Goal: Task Accomplishment & Management: Manage account settings

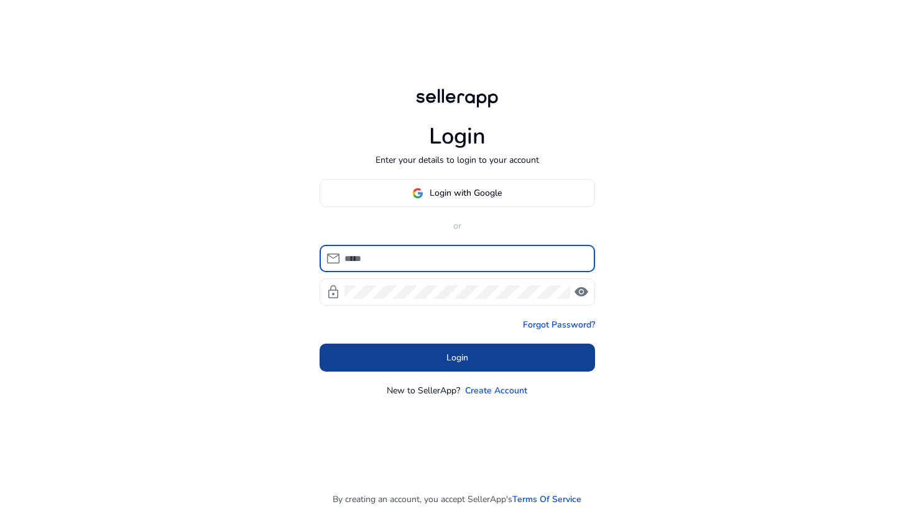
type input "**********"
click at [385, 365] on span at bounding box center [456, 358] width 275 height 30
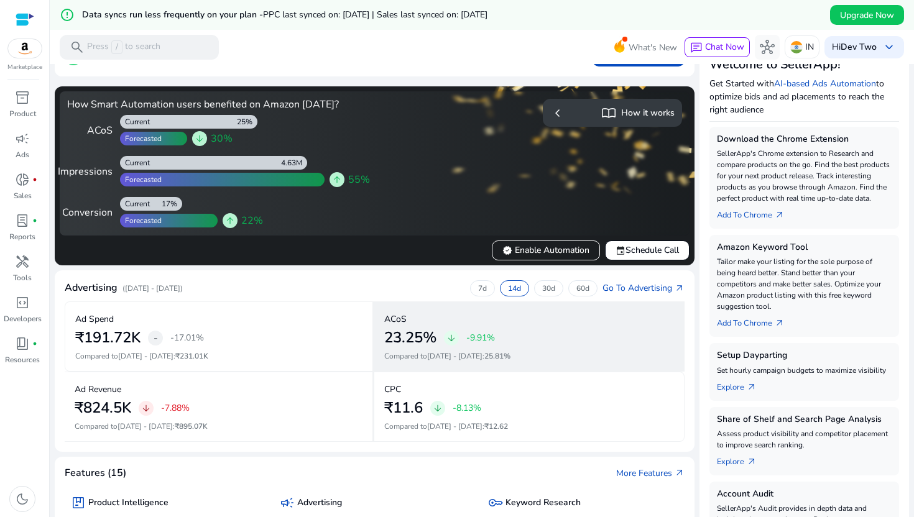
scroll to position [75, 0]
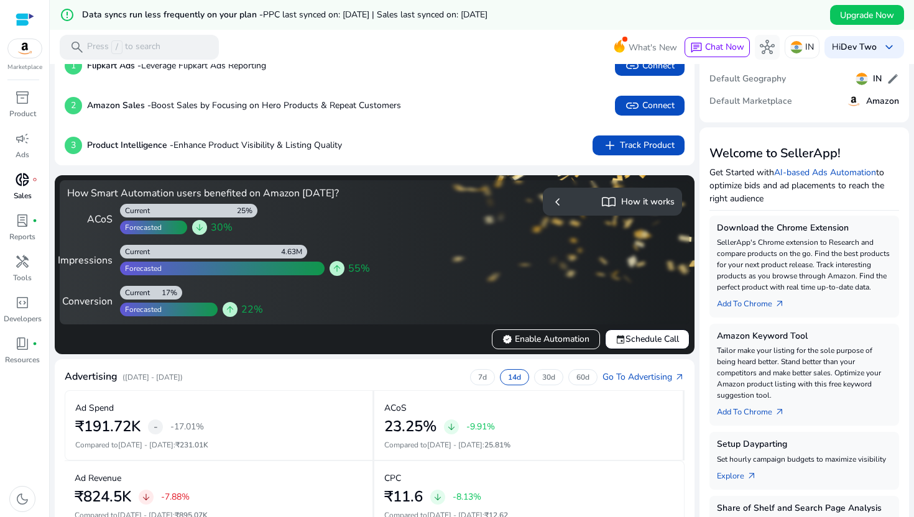
click at [24, 195] on p "Sales" at bounding box center [23, 195] width 18 height 11
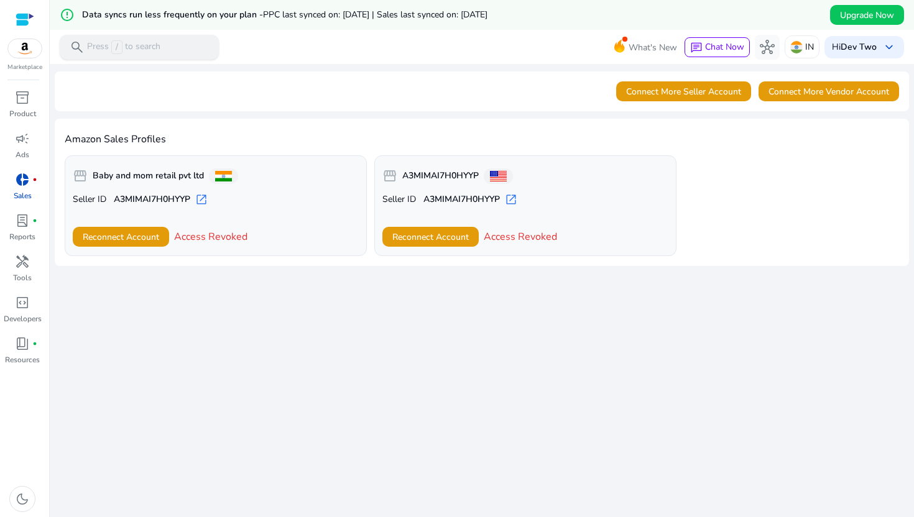
click at [140, 45] on p "Press / to search" at bounding box center [123, 47] width 73 height 14
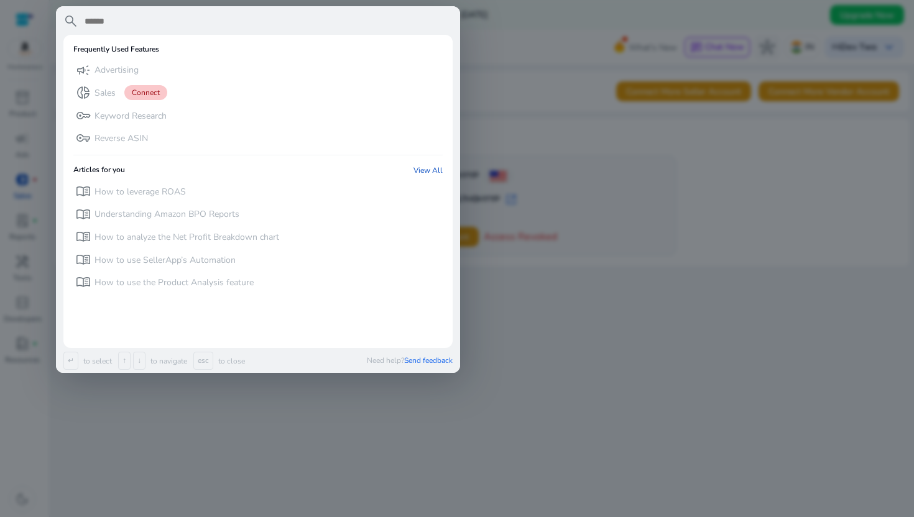
click at [147, 429] on div at bounding box center [457, 258] width 914 height 517
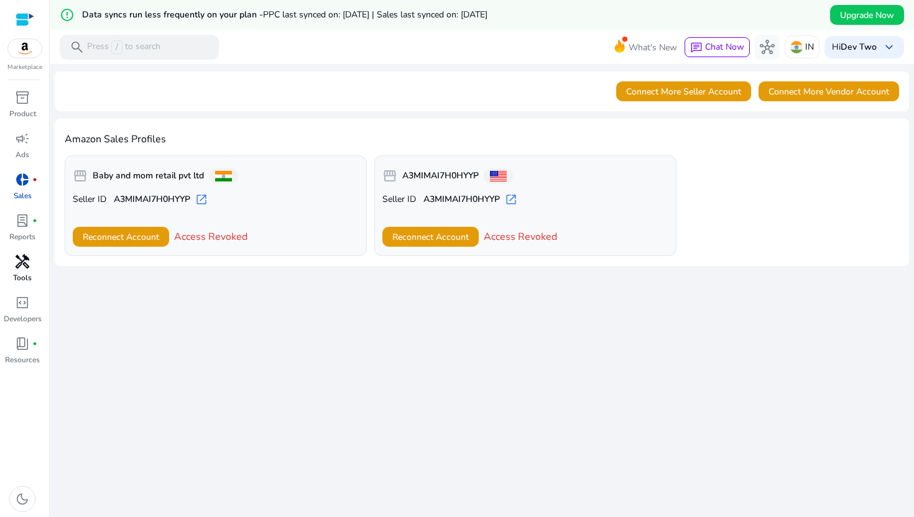
click at [39, 263] on link "handyman Tools" at bounding box center [22, 272] width 45 height 41
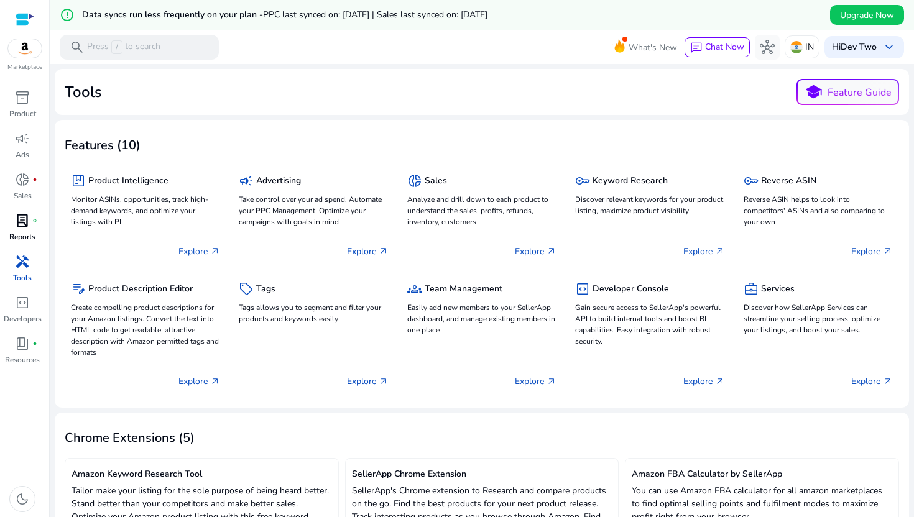
click at [27, 231] on p "Reports" at bounding box center [22, 236] width 26 height 11
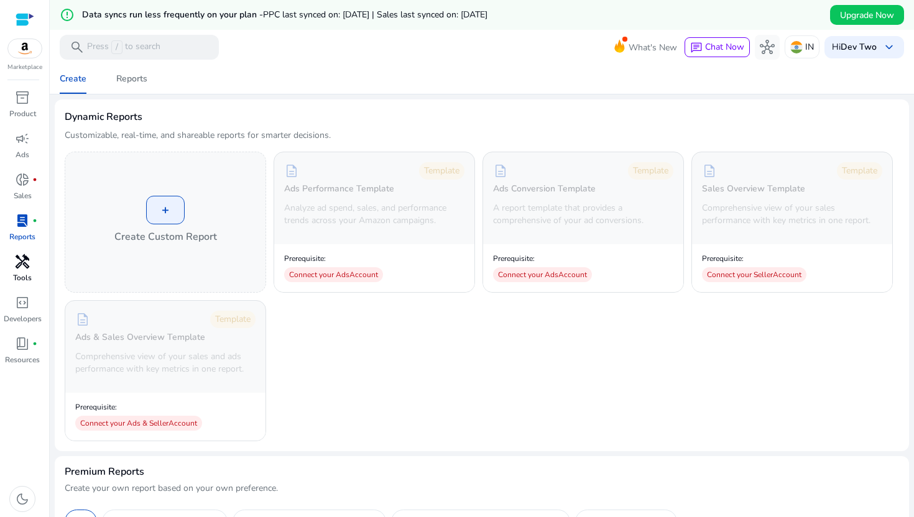
click at [24, 287] on link "handyman Tools" at bounding box center [22, 272] width 45 height 41
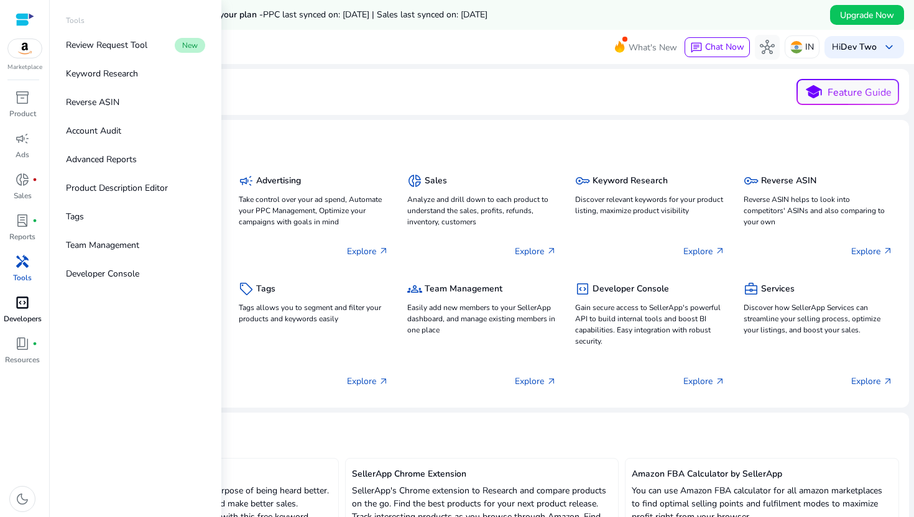
click at [22, 316] on p "Developers" at bounding box center [23, 318] width 38 height 11
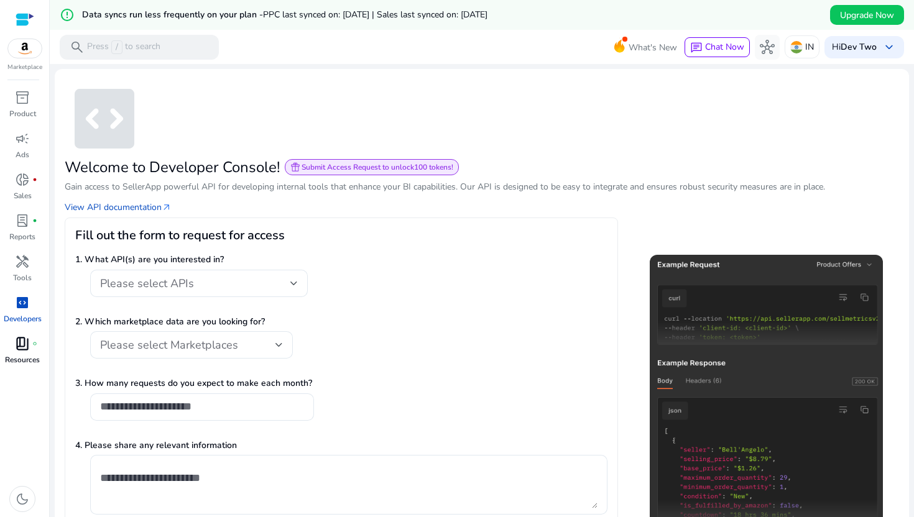
click at [12, 344] on div "book_4 fiber_manual_record" at bounding box center [22, 344] width 35 height 20
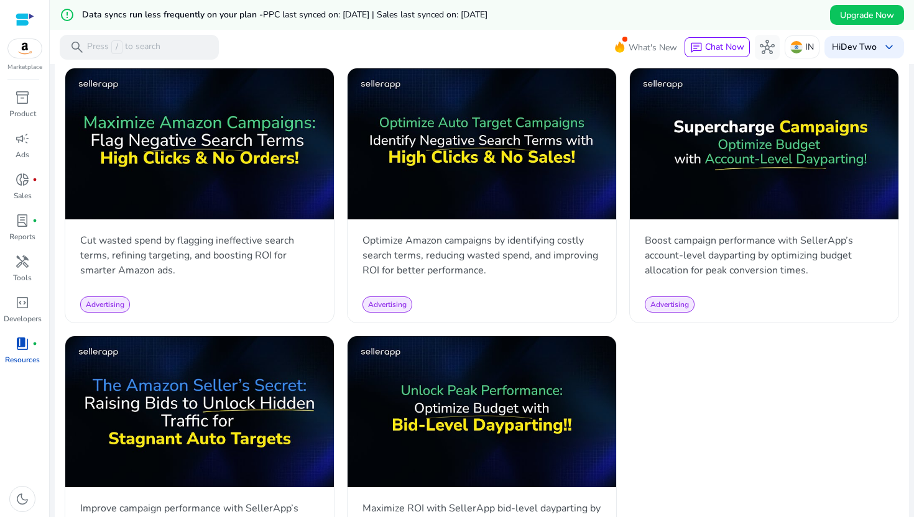
scroll to position [1425, 0]
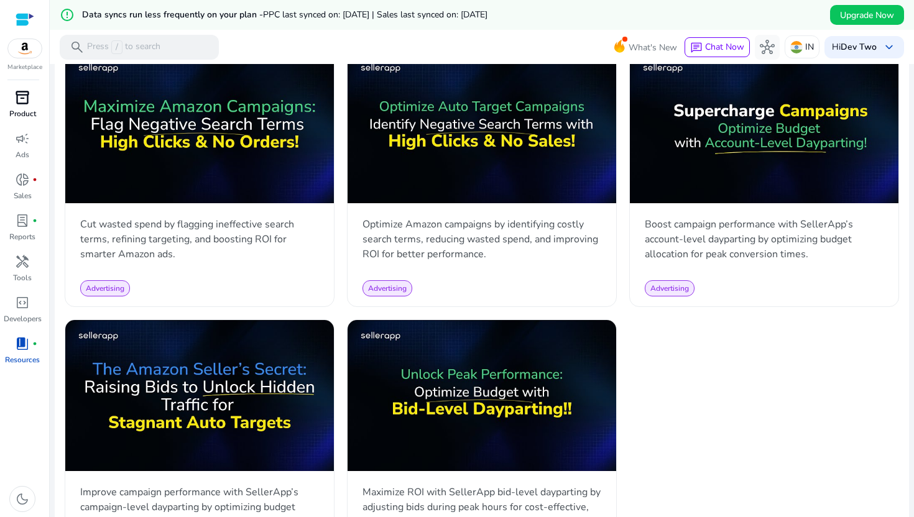
click at [24, 109] on p "Product" at bounding box center [22, 113] width 27 height 11
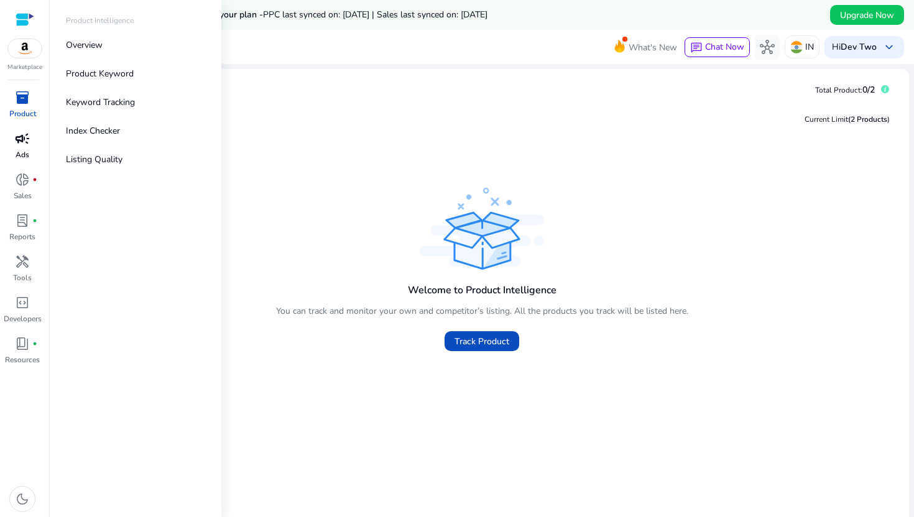
click at [27, 154] on p "Ads" at bounding box center [23, 154] width 14 height 11
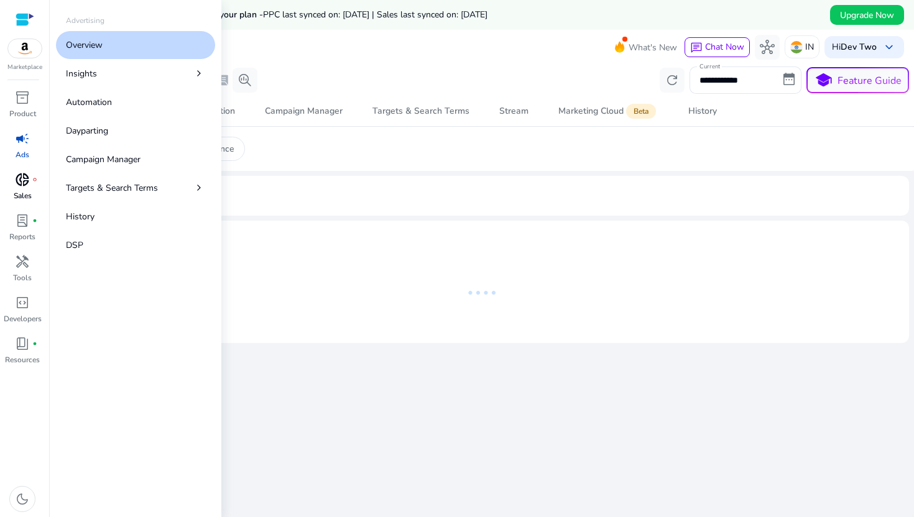
click at [30, 172] on div "donut_small fiber_manual_record" at bounding box center [22, 180] width 35 height 20
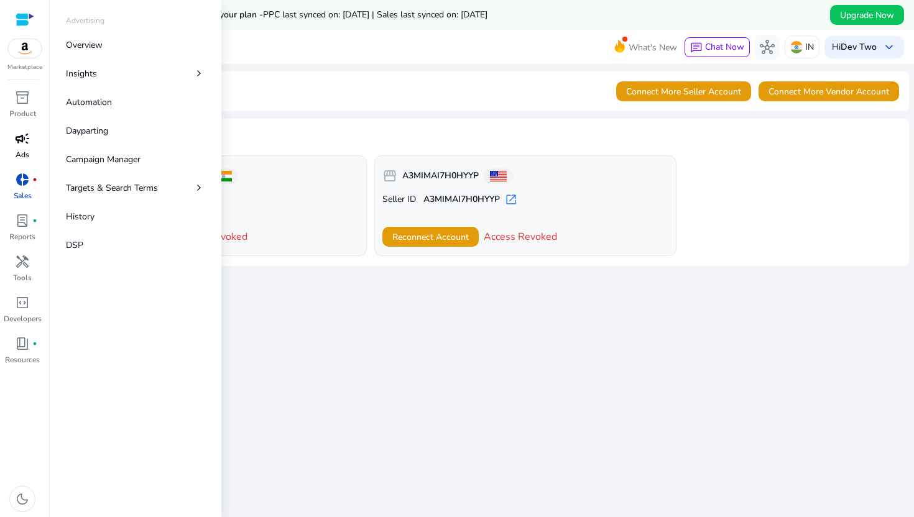
click at [27, 147] on div "campaign" at bounding box center [22, 139] width 35 height 20
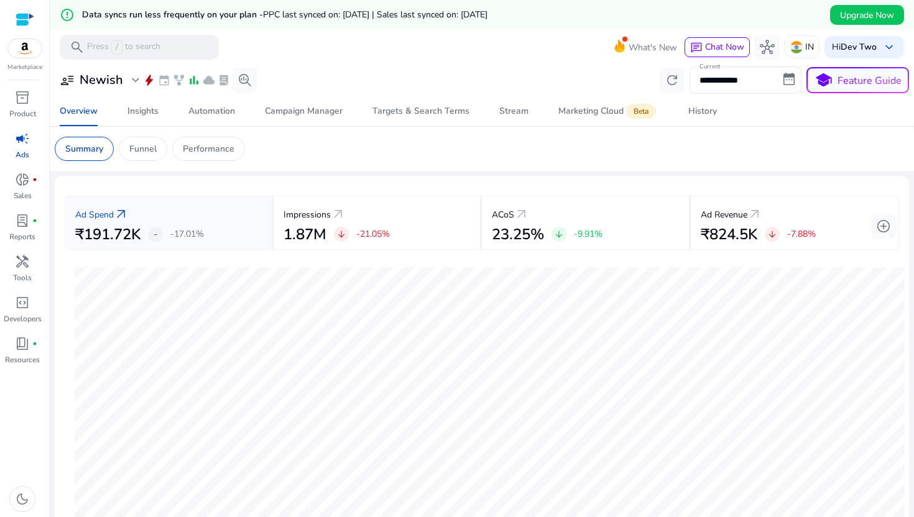
click at [334, 135] on mat-card "Summary Funnel Performance" at bounding box center [482, 149] width 874 height 44
click at [336, 107] on div "Campaign Manager" at bounding box center [304, 111] width 78 height 9
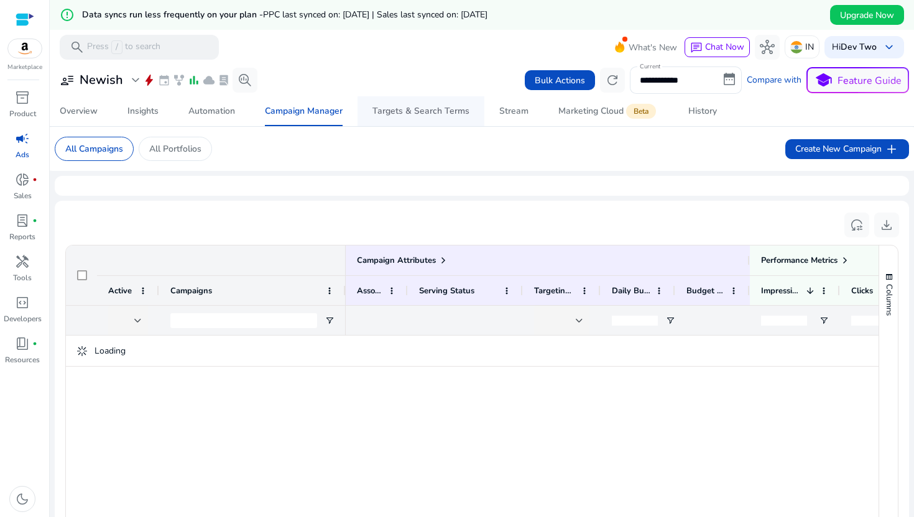
click at [402, 107] on div "Targets & Search Terms" at bounding box center [420, 111] width 97 height 9
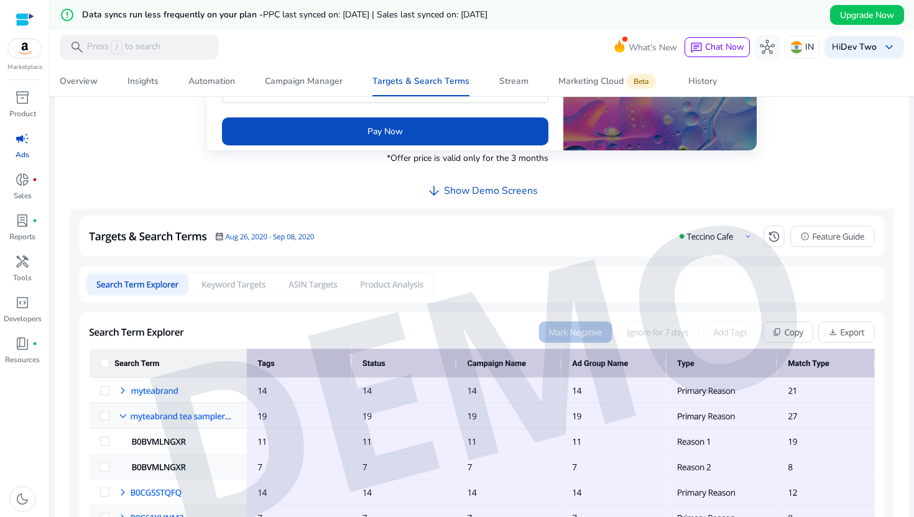
scroll to position [373, 0]
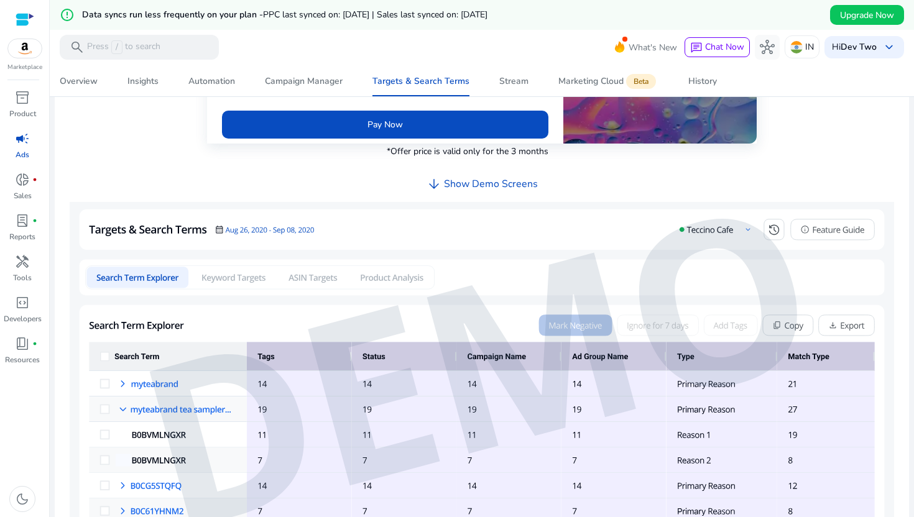
click at [451, 183] on h4 "Show Demo Screens" at bounding box center [491, 184] width 94 height 12
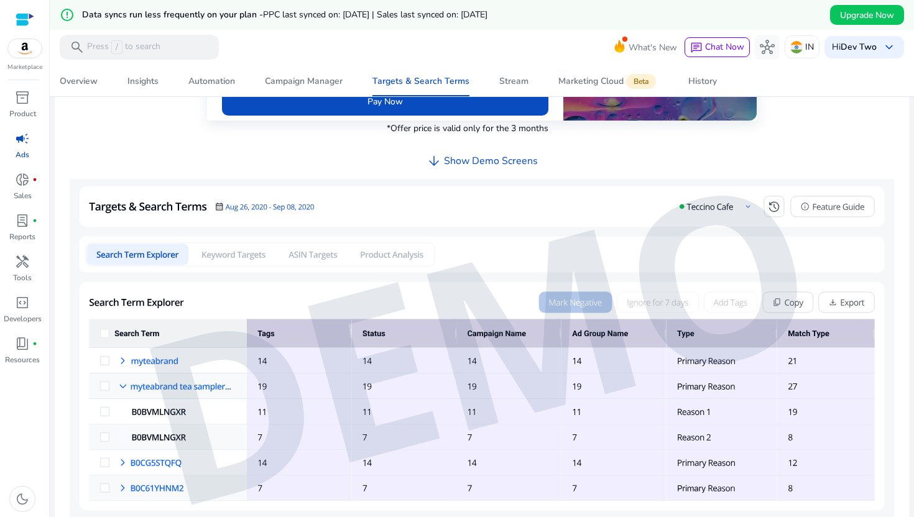
scroll to position [405, 0]
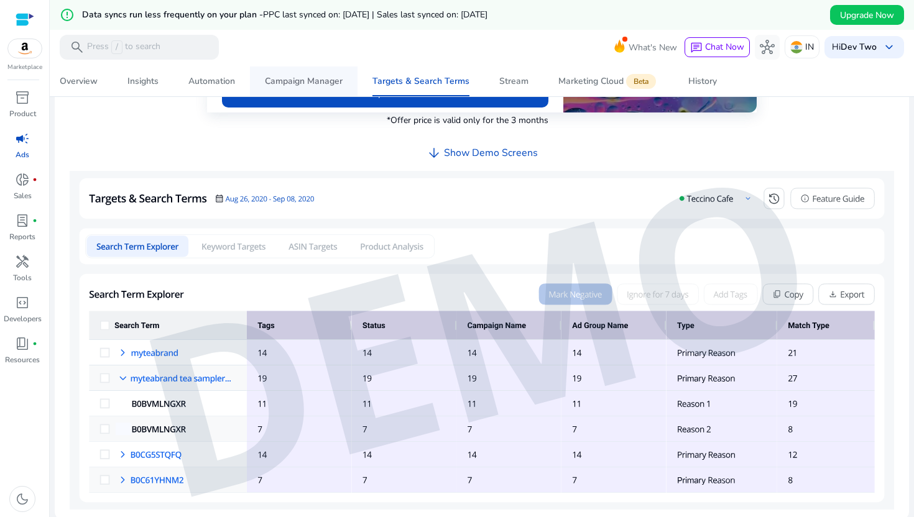
click at [332, 89] on span "Campaign Manager" at bounding box center [304, 81] width 78 height 30
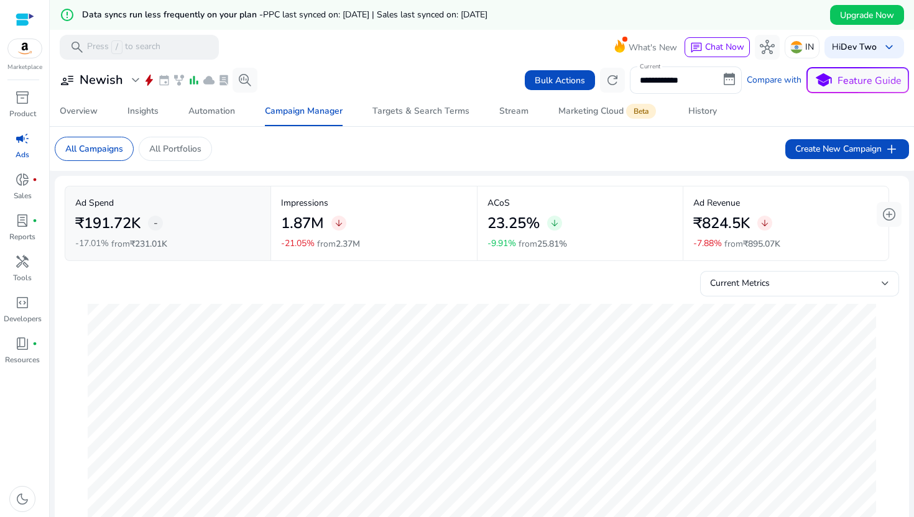
scroll to position [8, 0]
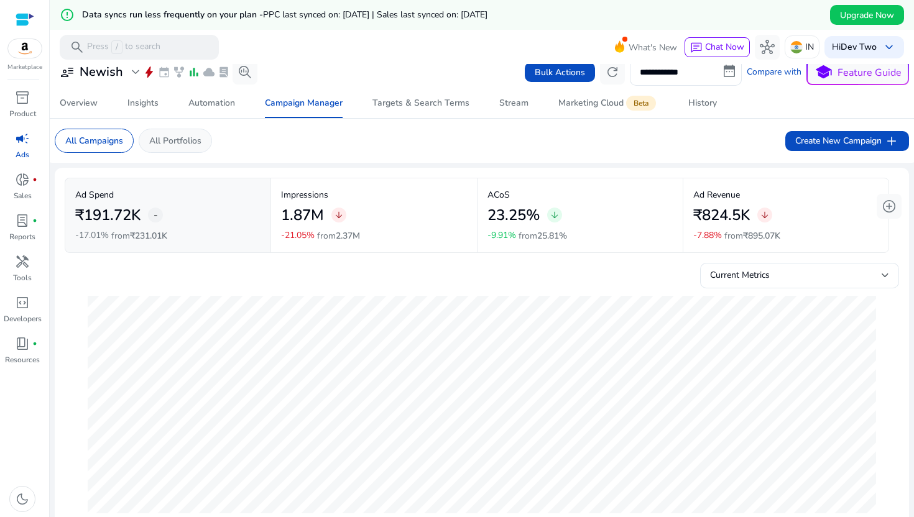
click at [185, 133] on div "All Portfolios" at bounding box center [175, 141] width 73 height 24
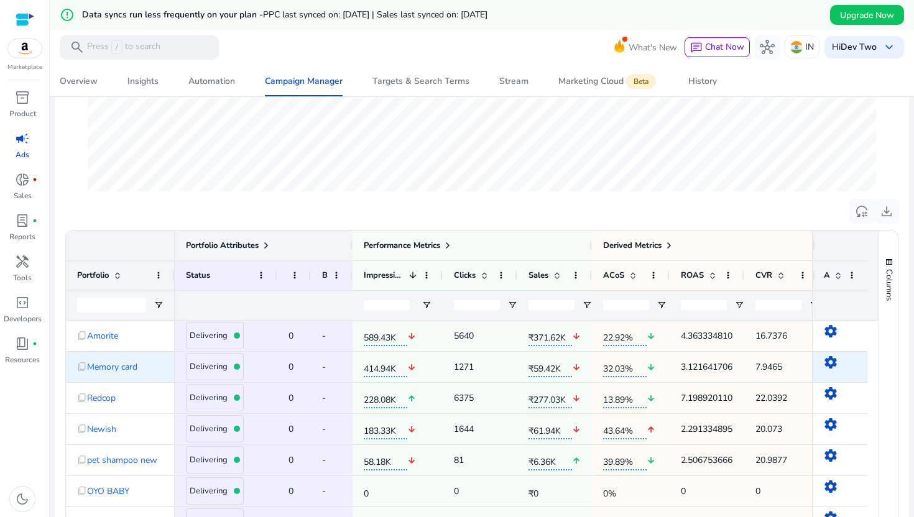
scroll to position [451, 0]
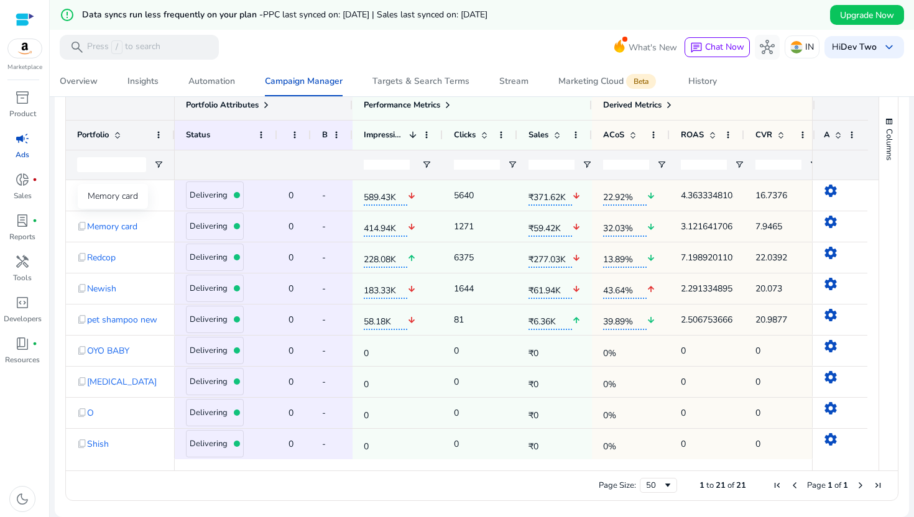
click at [114, 192] on div "Memory card" at bounding box center [113, 196] width 70 height 25
click at [114, 231] on span "Memory card" at bounding box center [112, 226] width 50 height 25
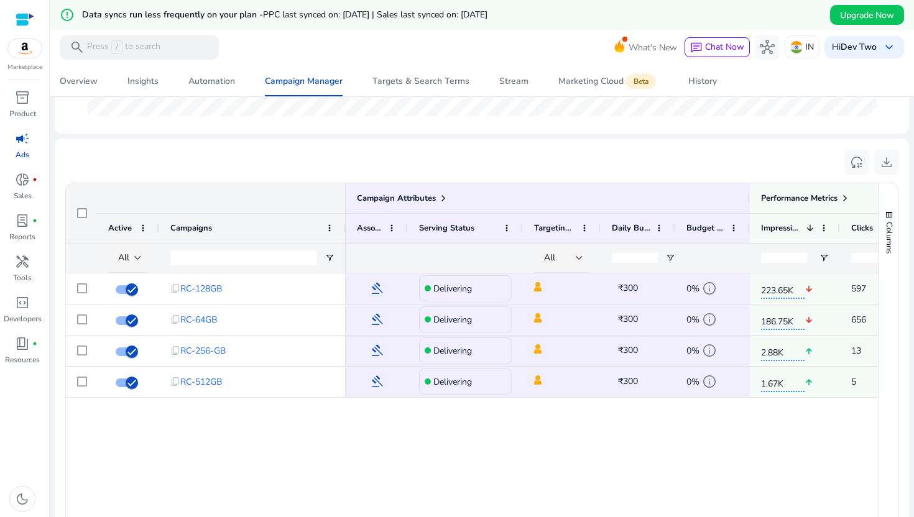
scroll to position [441, 0]
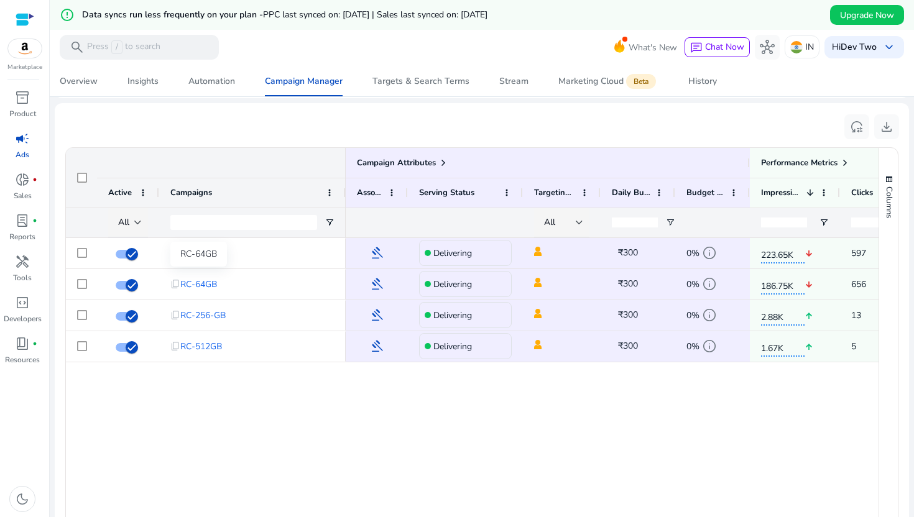
click at [204, 255] on div "RC-64GB" at bounding box center [198, 254] width 57 height 25
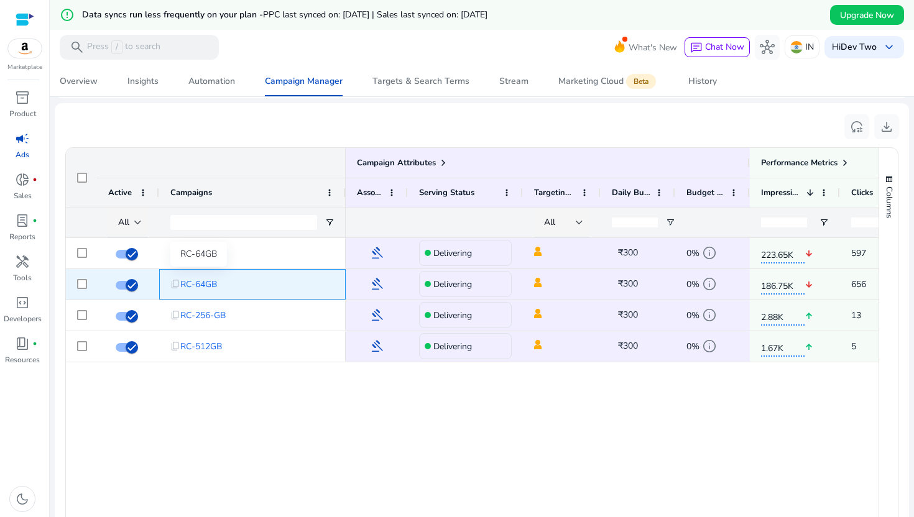
click at [202, 283] on span "RC-64GB" at bounding box center [198, 284] width 37 height 25
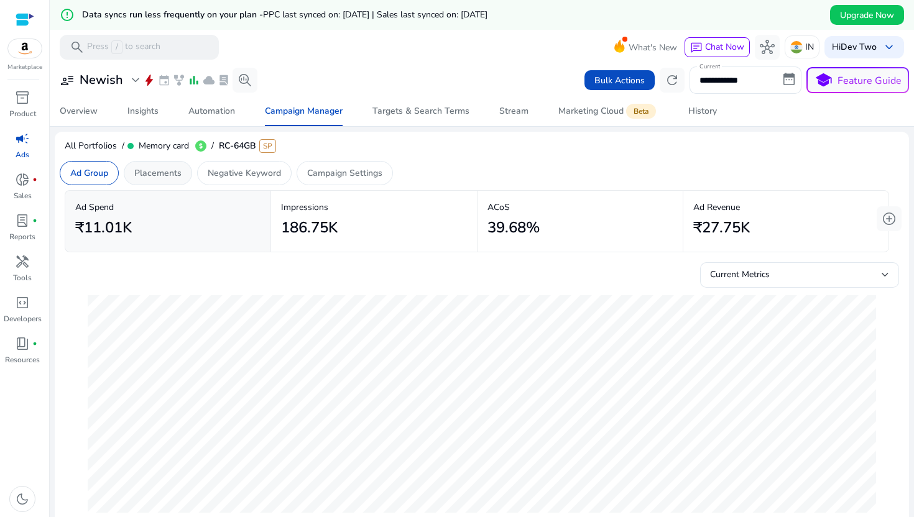
click at [163, 175] on p "Placements" at bounding box center [157, 173] width 47 height 13
click at [224, 172] on p "Negative Keyword" at bounding box center [244, 173] width 73 height 13
click at [279, 171] on p "Negative Keyword" at bounding box center [244, 173] width 73 height 13
click at [320, 170] on p "Campaign Settings" at bounding box center [344, 173] width 75 height 13
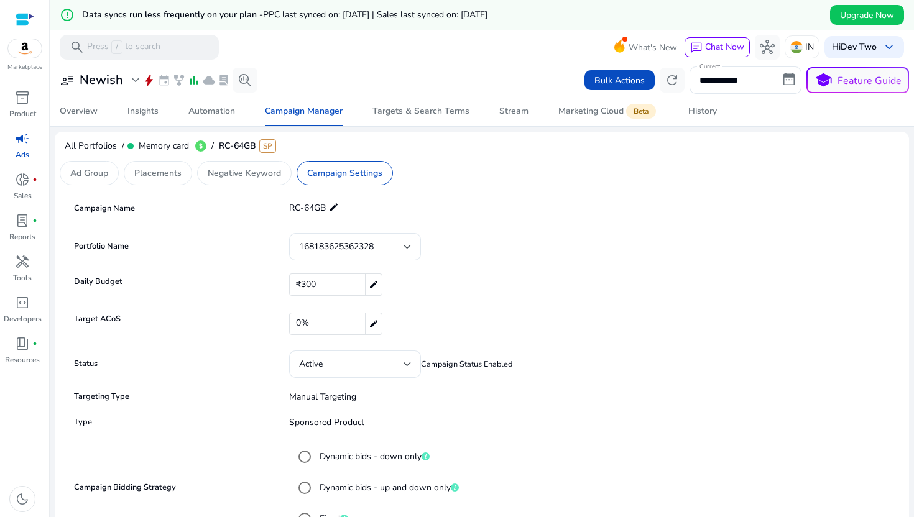
scroll to position [186, 0]
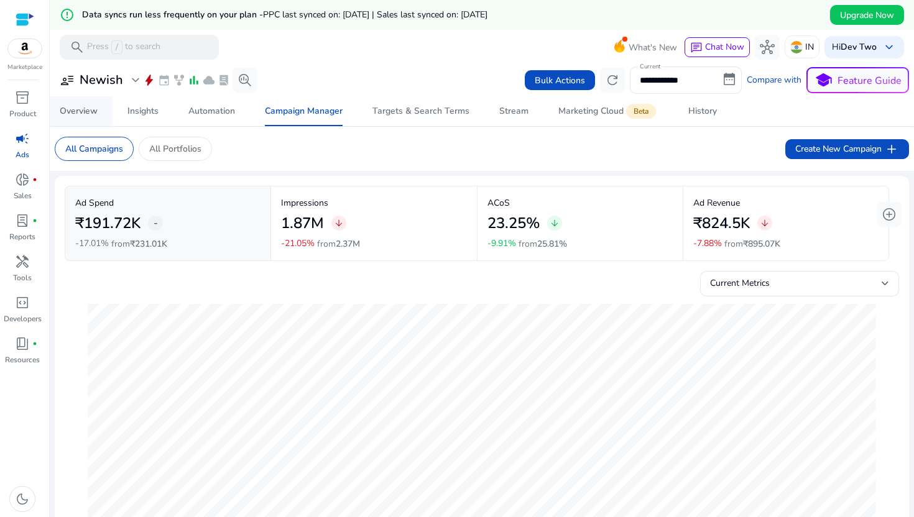
click at [84, 116] on div "Overview" at bounding box center [79, 111] width 38 height 9
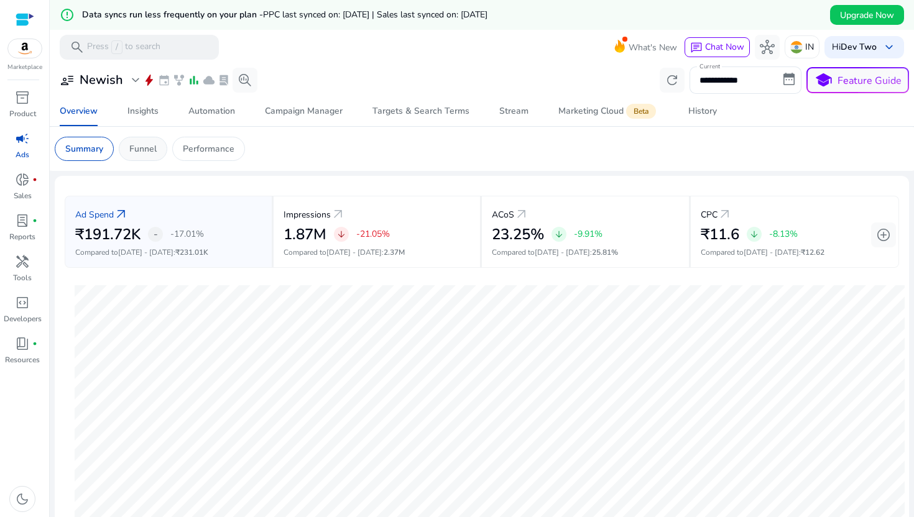
click at [147, 142] on p "Funnel" at bounding box center [142, 148] width 27 height 13
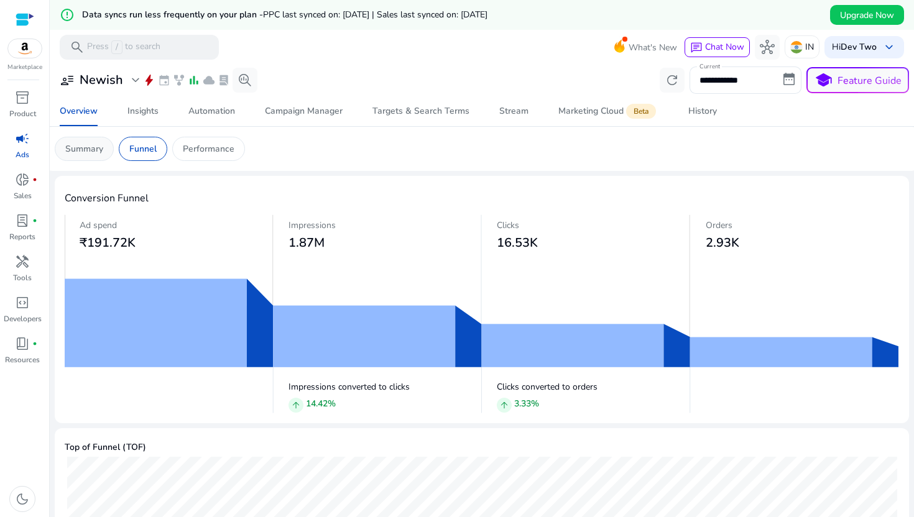
click at [108, 151] on div "Summary" at bounding box center [84, 149] width 59 height 24
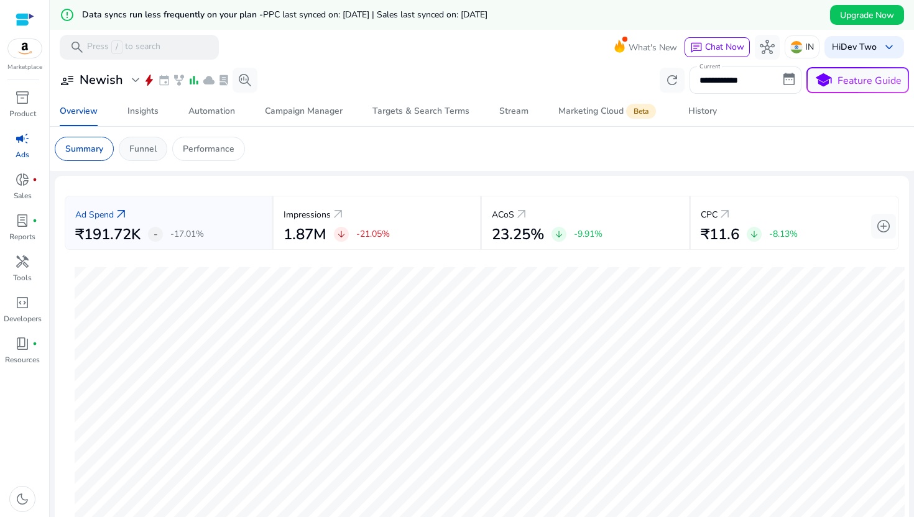
click at [144, 154] on p "Funnel" at bounding box center [142, 148] width 27 height 13
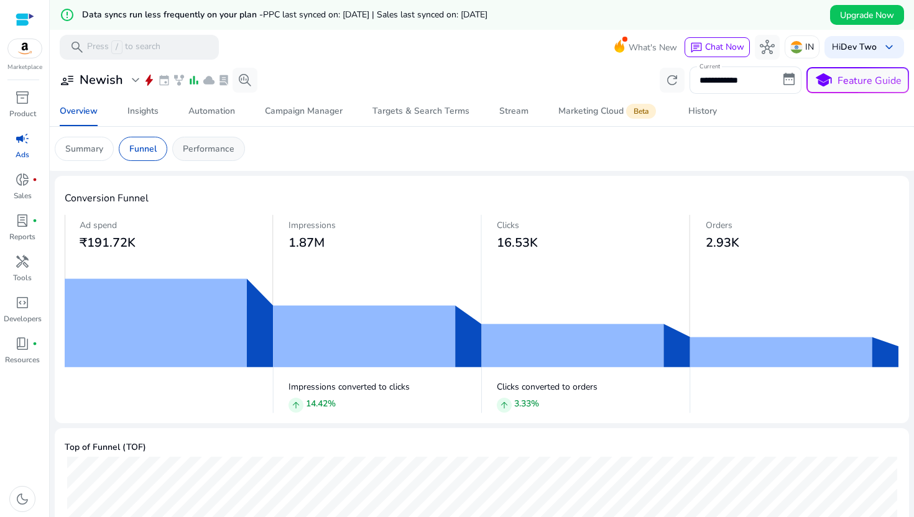
click at [203, 144] on p "Performance" at bounding box center [209, 148] width 52 height 13
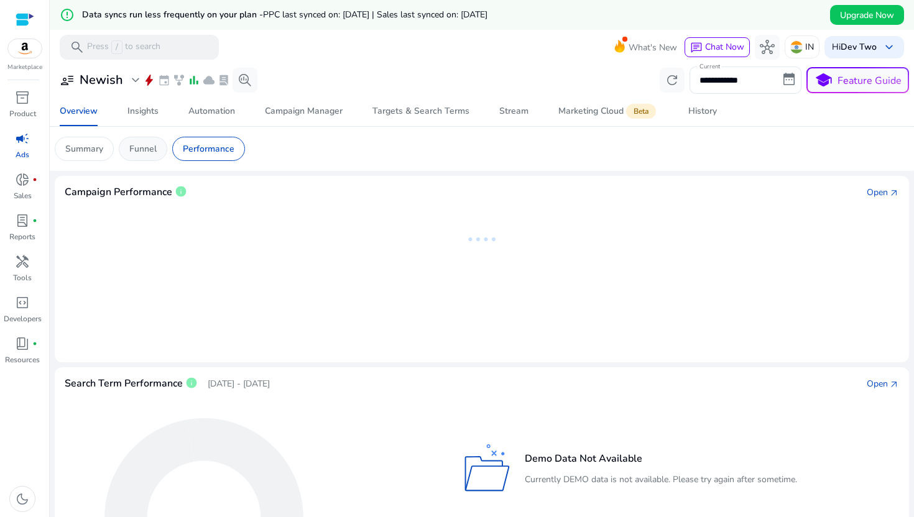
click at [159, 150] on div "Funnel" at bounding box center [143, 149] width 48 height 24
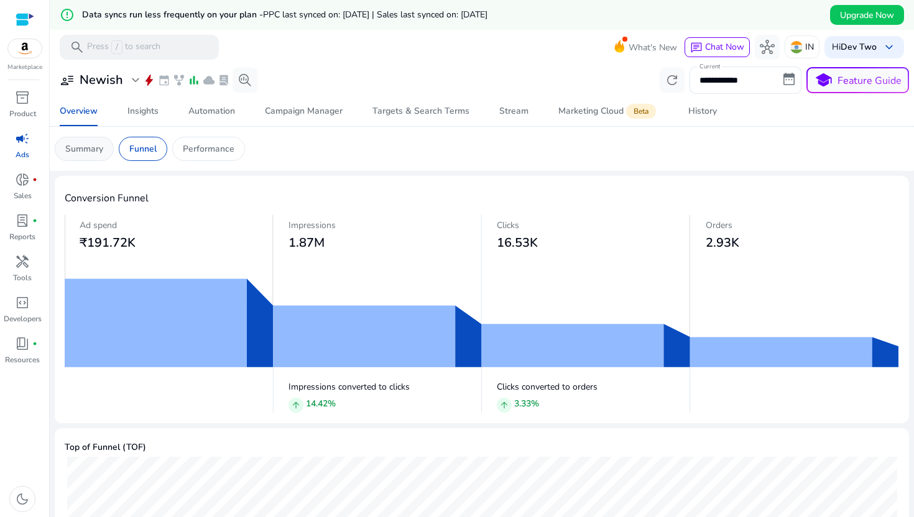
click at [94, 149] on p "Summary" at bounding box center [84, 148] width 38 height 13
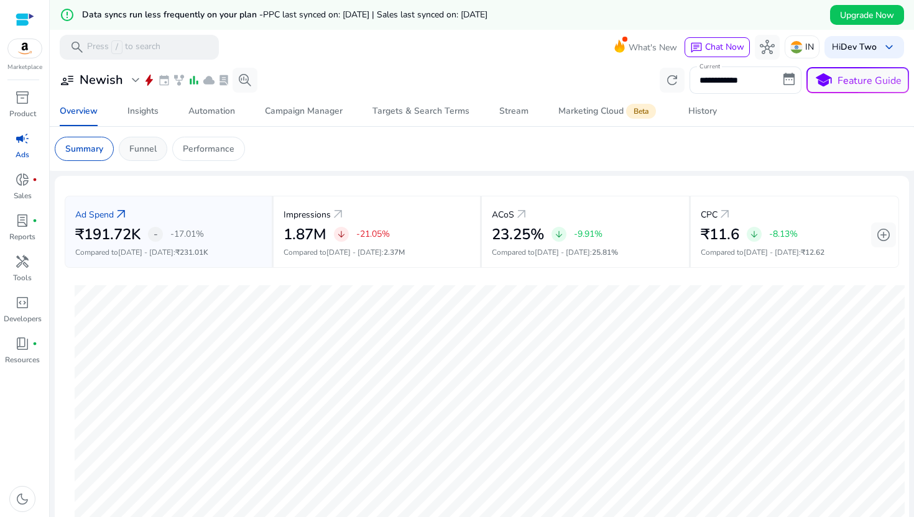
click at [151, 151] on p "Funnel" at bounding box center [142, 148] width 27 height 13
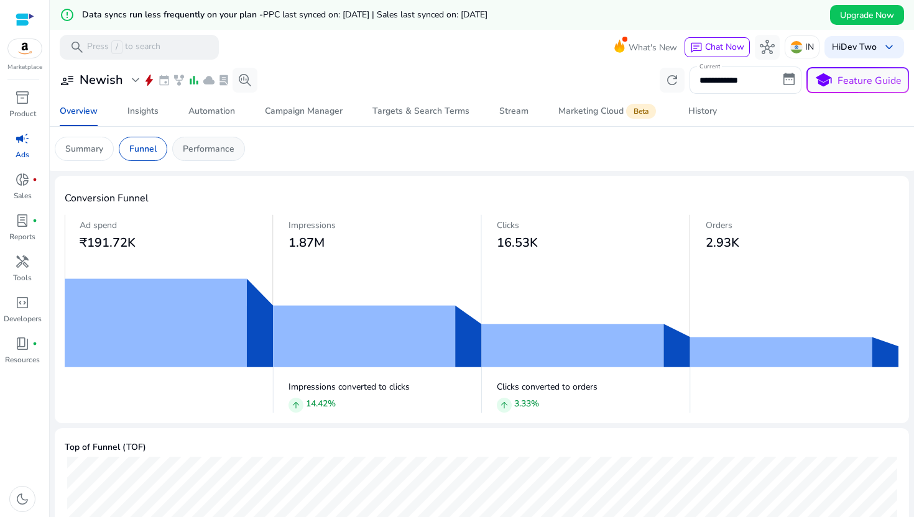
click at [206, 157] on div "Performance" at bounding box center [208, 149] width 73 height 24
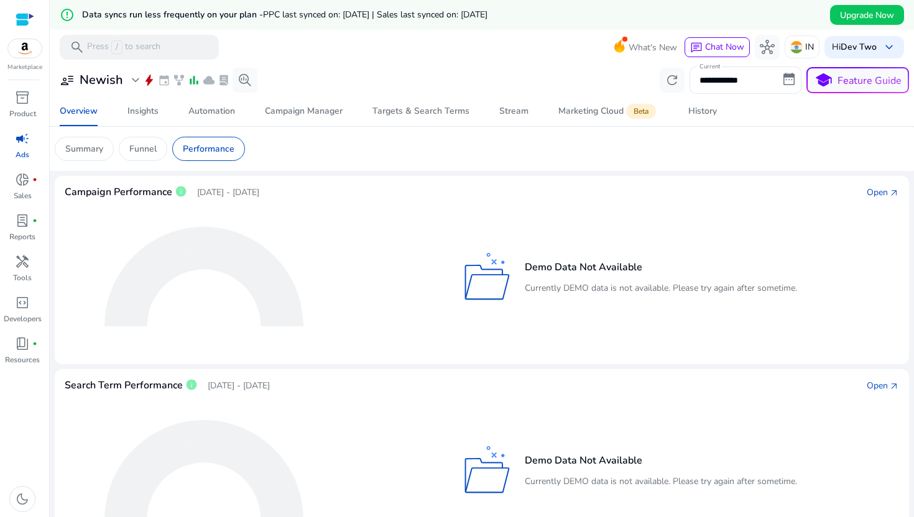
click at [870, 184] on mat-card "Campaign Performance info Aug 10, 2025 - Sep 9, 2025 Open arrow_outward Demo Da…" at bounding box center [482, 270] width 854 height 188
click at [869, 192] on div "Open" at bounding box center [876, 192] width 21 height 13
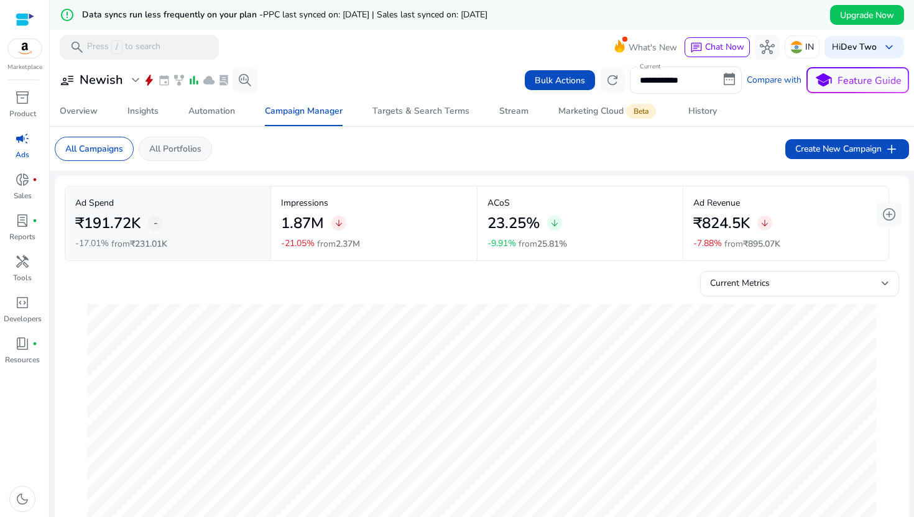
click at [150, 137] on div "All Portfolios" at bounding box center [175, 149] width 73 height 24
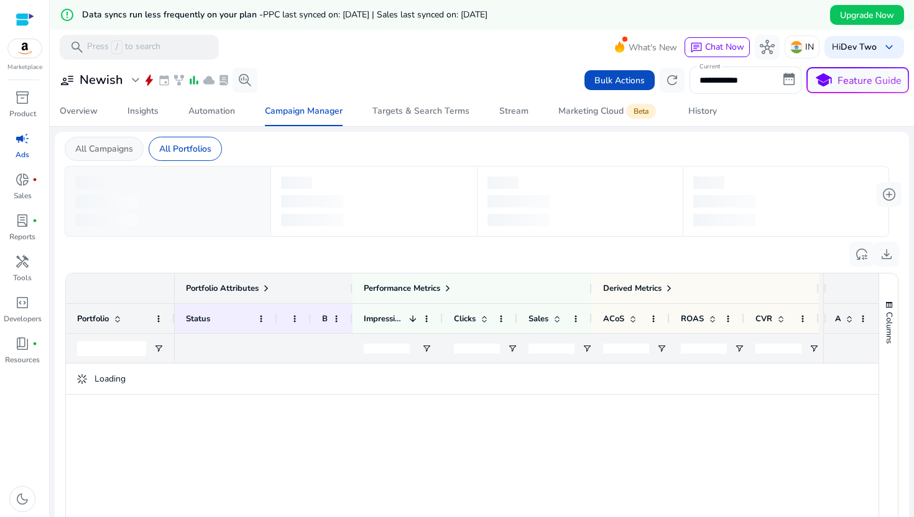
click at [126, 150] on p "All Campaigns" at bounding box center [104, 148] width 58 height 13
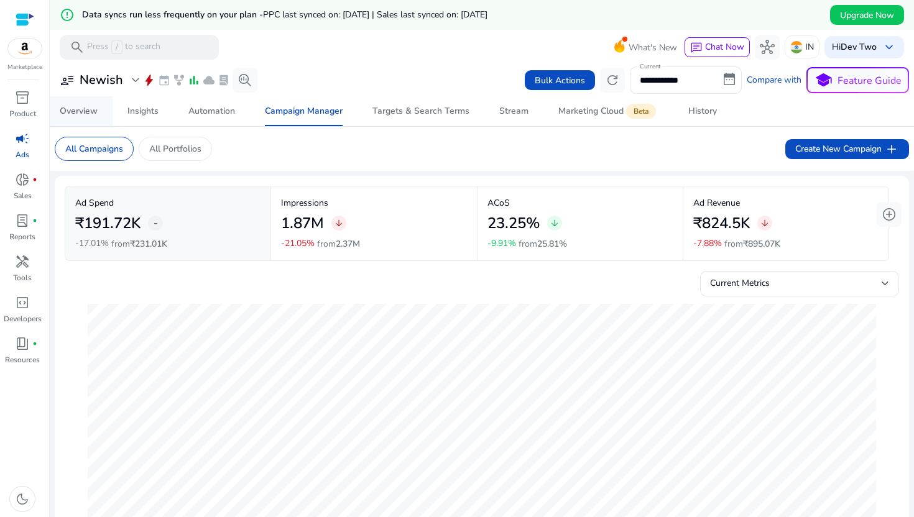
click at [102, 109] on link "Overview" at bounding box center [79, 111] width 68 height 30
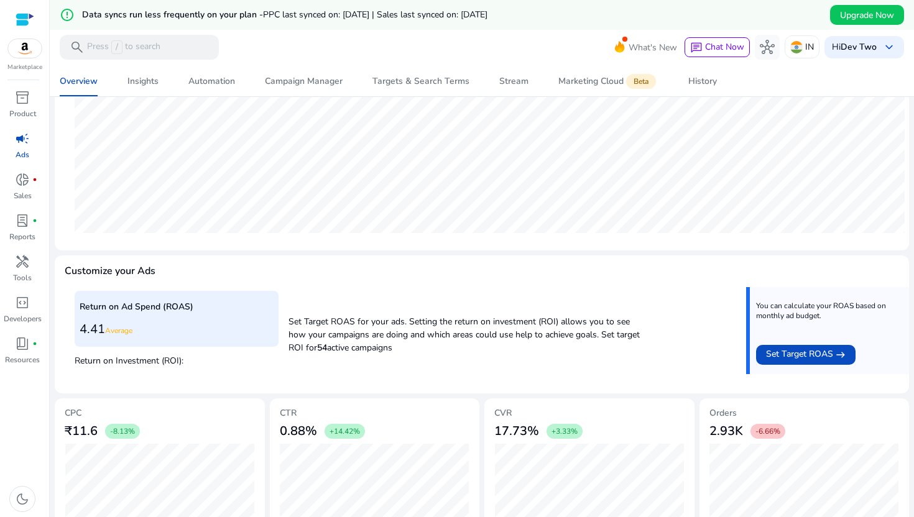
scroll to position [329, 0]
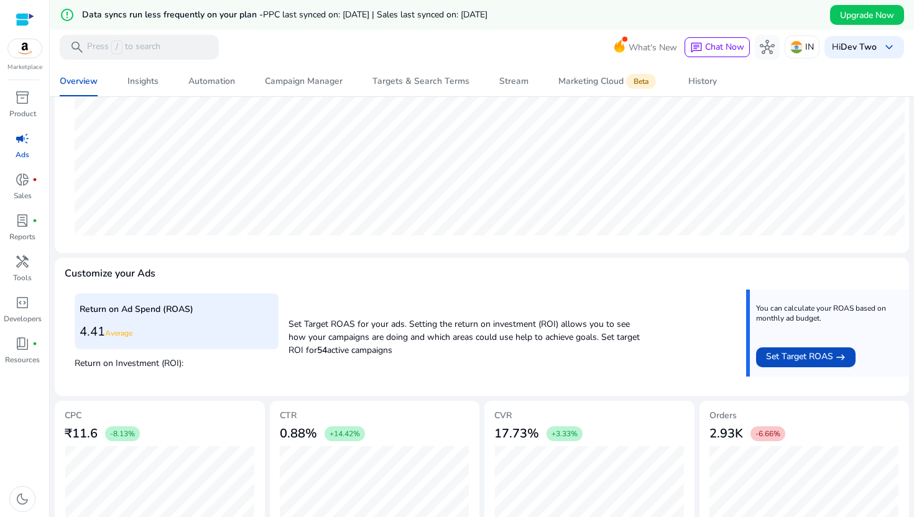
click at [122, 339] on h3 "4.41 Average" at bounding box center [177, 331] width 194 height 15
drag, startPoint x: 106, startPoint y: 333, endPoint x: 150, endPoint y: 337, distance: 44.3
click at [150, 336] on h3 "4.41 Average" at bounding box center [177, 331] width 194 height 15
drag, startPoint x: 150, startPoint y: 337, endPoint x: 102, endPoint y: 331, distance: 48.8
click at [102, 331] on h3 "4.41 Average" at bounding box center [177, 331] width 194 height 15
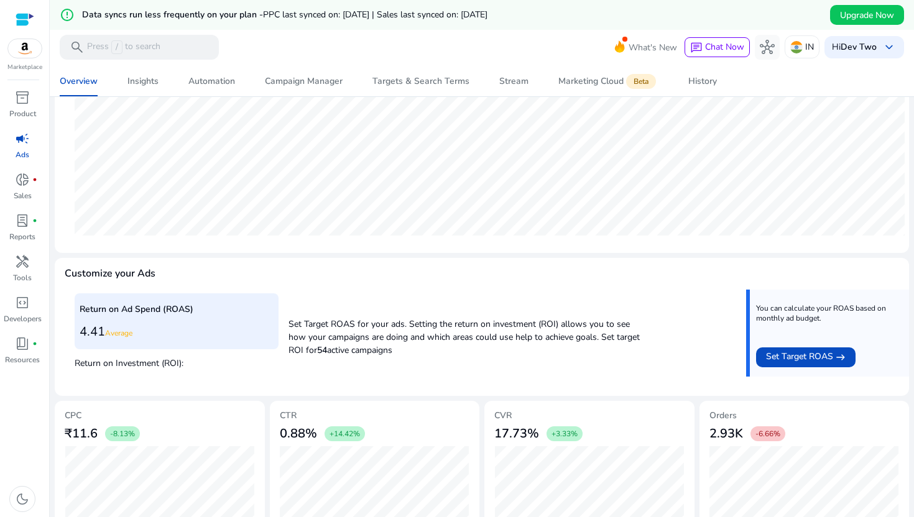
click at [104, 331] on h3 "4.41 Average" at bounding box center [177, 331] width 194 height 15
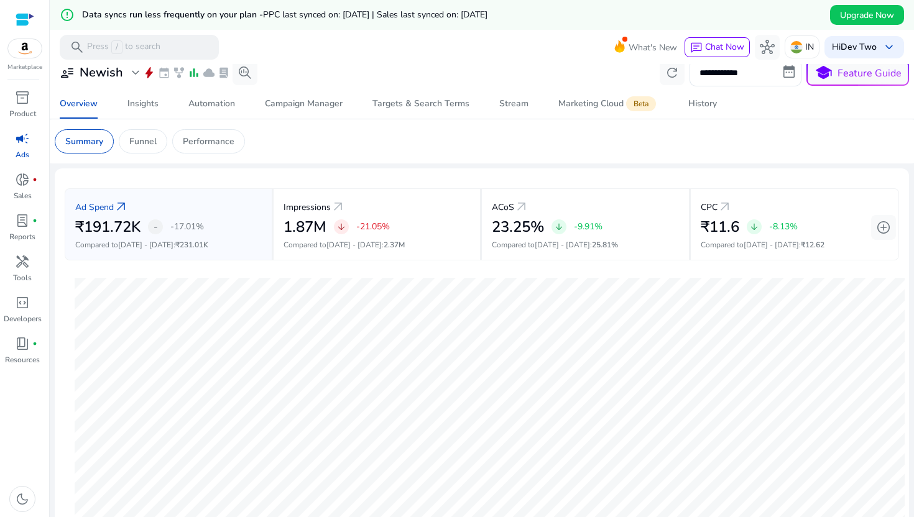
scroll to position [0, 0]
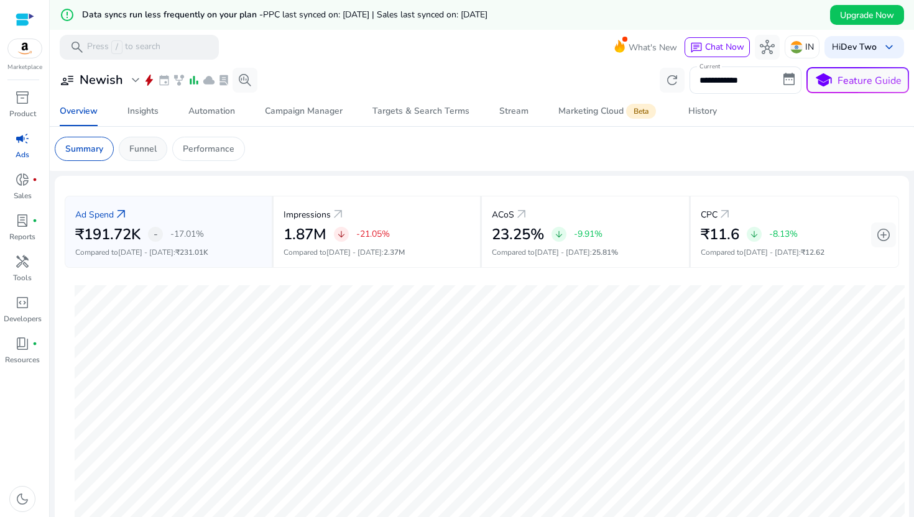
click at [147, 149] on p "Funnel" at bounding box center [142, 148] width 27 height 13
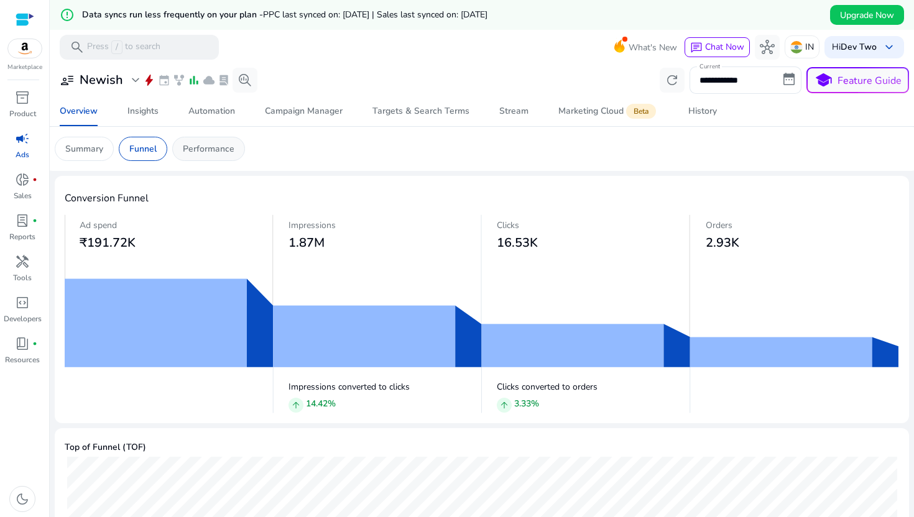
click at [200, 144] on p "Performance" at bounding box center [209, 148] width 52 height 13
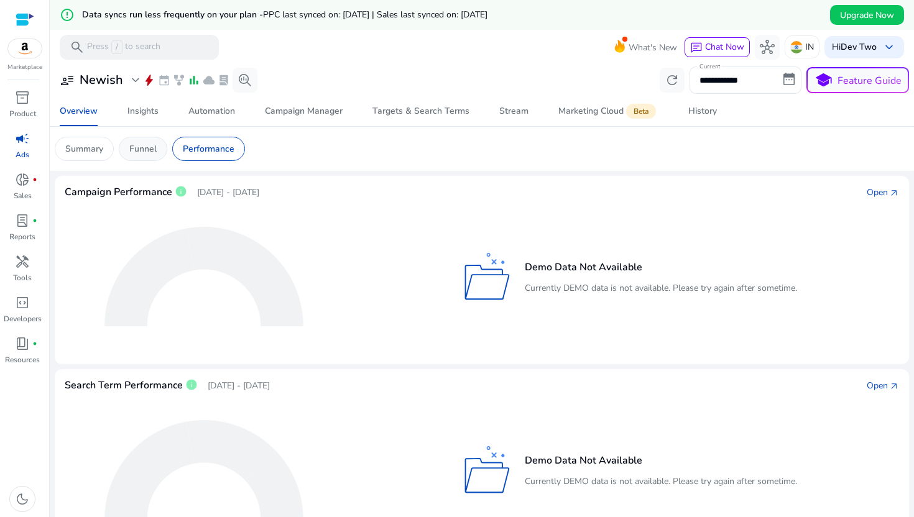
click at [160, 145] on div "Funnel" at bounding box center [143, 149] width 48 height 24
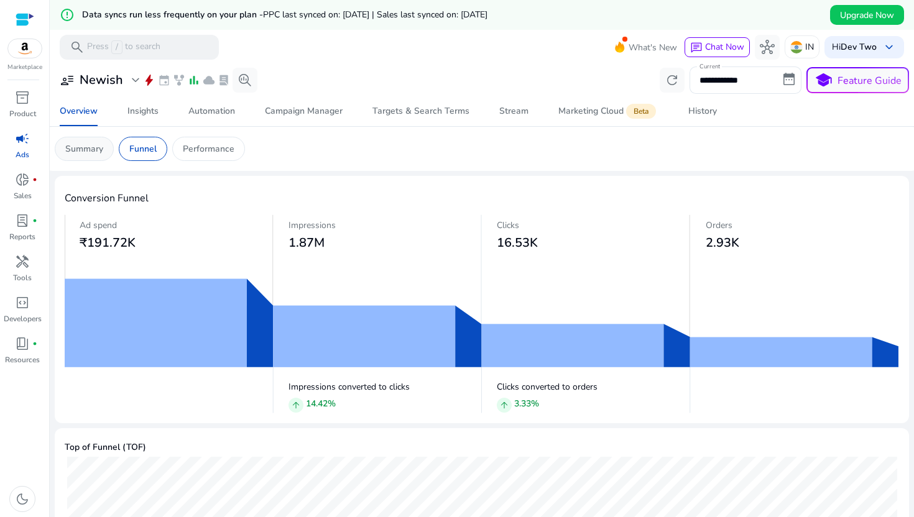
click at [99, 150] on p "Summary" at bounding box center [84, 148] width 38 height 13
